Goal: Navigation & Orientation: Find specific page/section

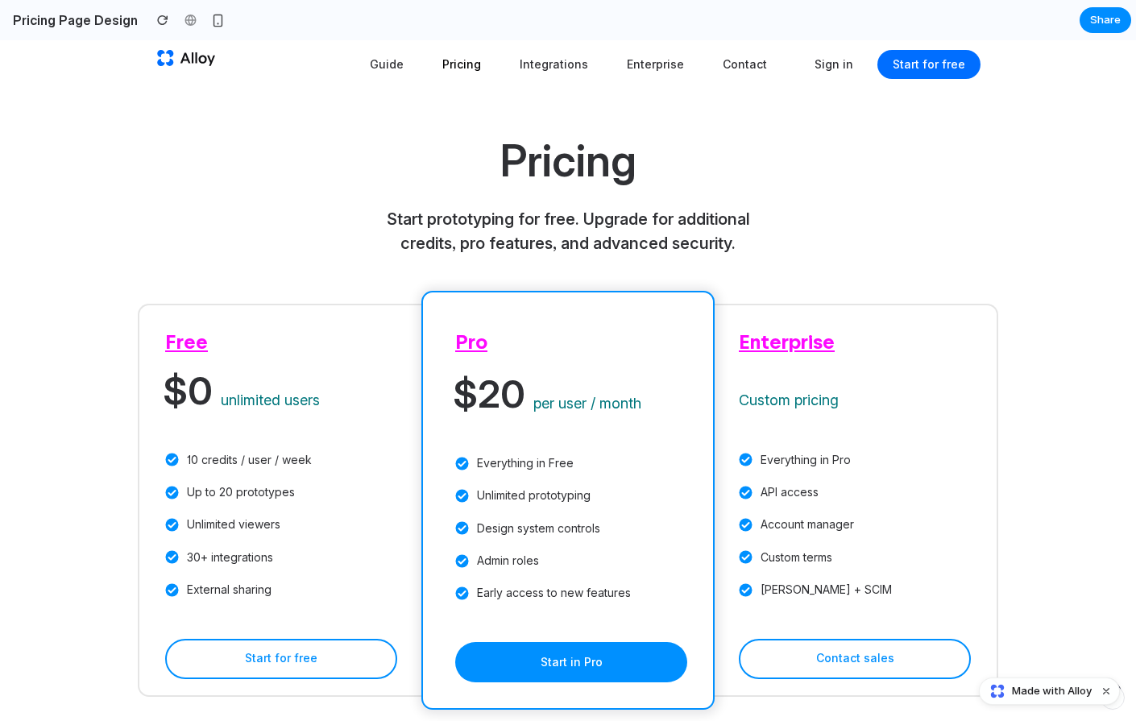
click at [375, 52] on link "Guide" at bounding box center [386, 64] width 53 height 37
click at [387, 59] on link "Guide" at bounding box center [386, 64] width 53 height 37
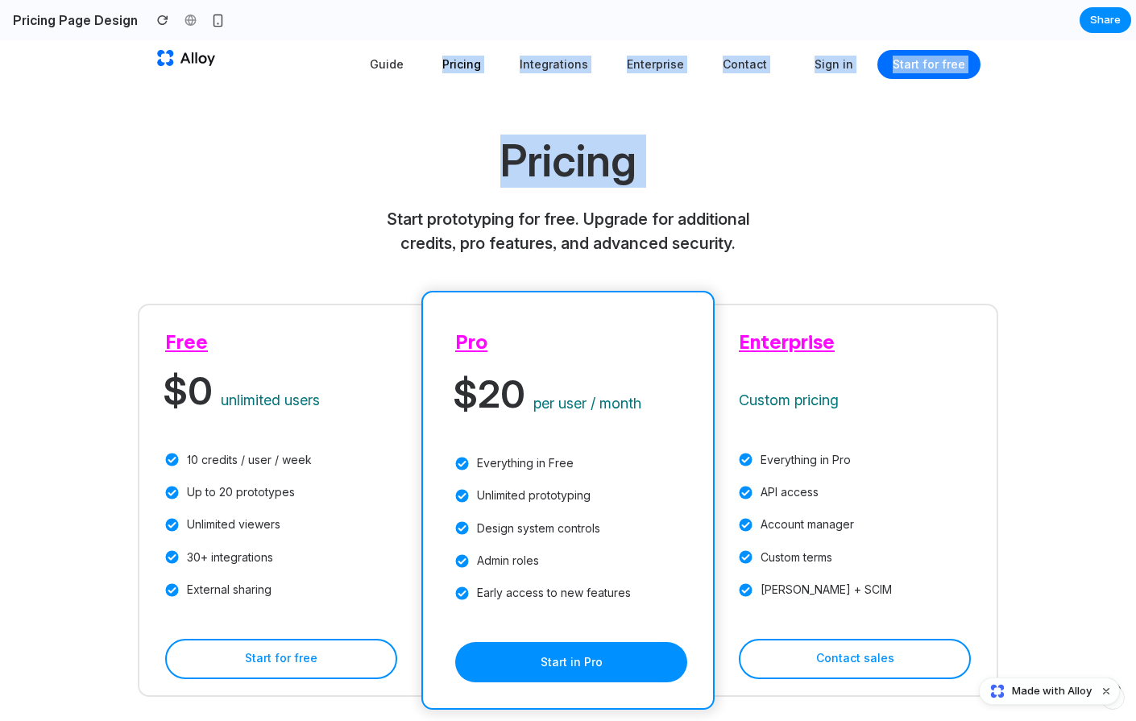
drag, startPoint x: 388, startPoint y: 79, endPoint x: 690, endPoint y: 164, distance: 313.9
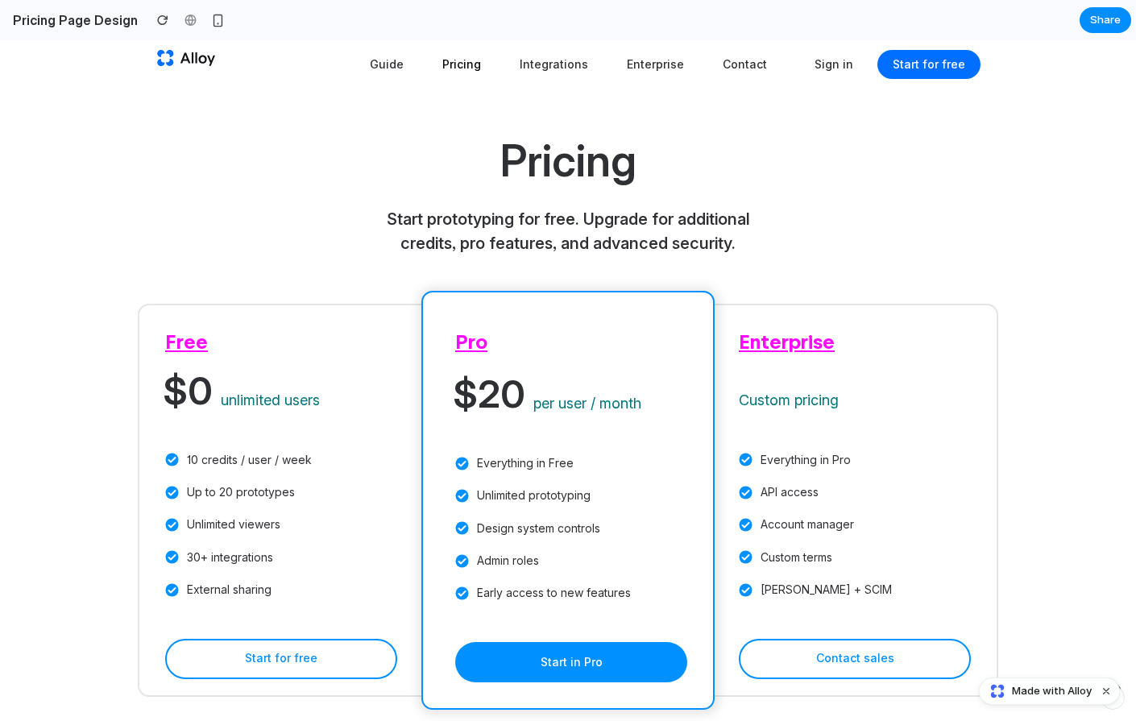
click at [180, 57] on icon at bounding box center [185, 57] width 60 height 19
click at [157, 23] on div "button" at bounding box center [162, 19] width 11 height 11
click at [86, 27] on h2 "Pricing Page Design" at bounding box center [71, 19] width 131 height 19
click at [214, 20] on div "button" at bounding box center [218, 21] width 14 height 14
